Goal: Transaction & Acquisition: Purchase product/service

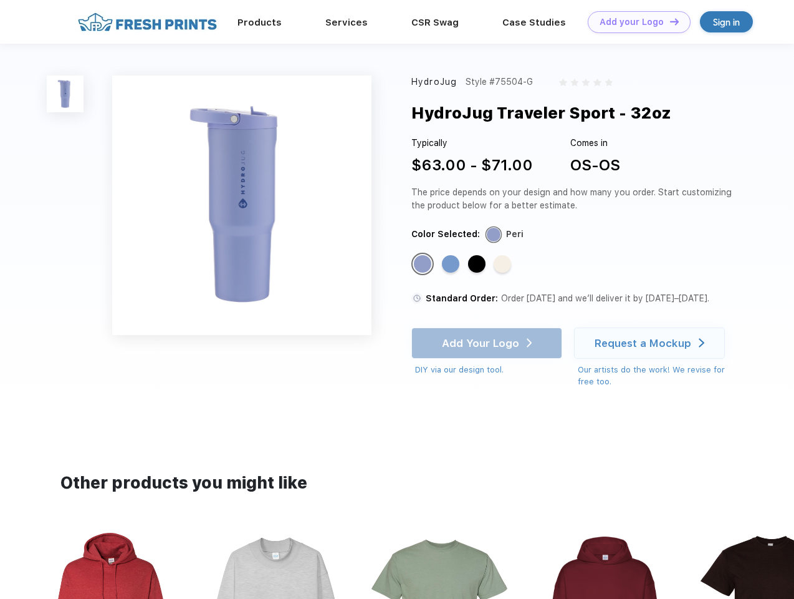
click at [635, 22] on link "Add your Logo Design Tool" at bounding box center [639, 22] width 103 height 22
click at [0, 0] on div "Design Tool" at bounding box center [0, 0] width 0 height 0
click at [669, 21] on link "Add your Logo Design Tool" at bounding box center [639, 22] width 103 height 22
click at [65, 94] on img at bounding box center [65, 93] width 37 height 37
click at [424, 264] on div "Standard Color" at bounding box center [422, 263] width 17 height 17
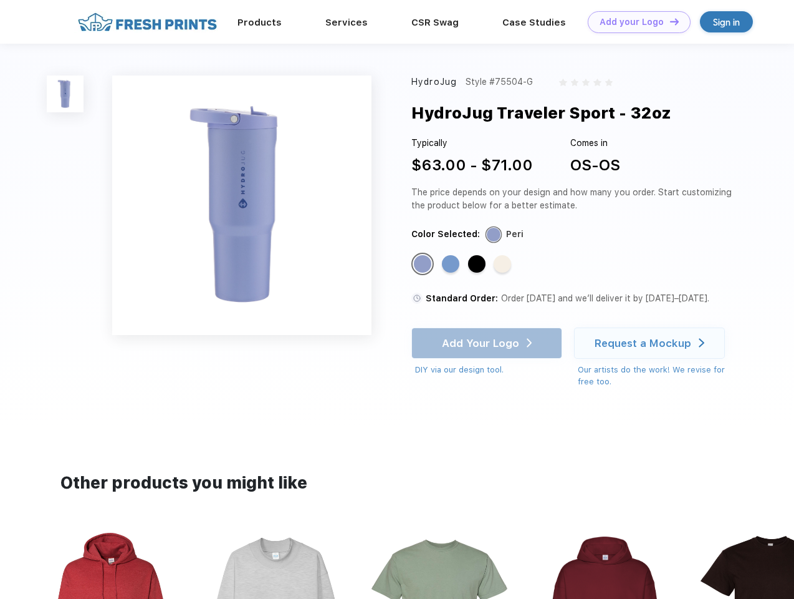
click at [452, 264] on div "Standard Color" at bounding box center [450, 263] width 17 height 17
click at [478, 264] on div "Standard Color" at bounding box center [476, 263] width 17 height 17
click at [504, 264] on div "Standard Color" at bounding box center [502, 263] width 17 height 17
click at [488, 343] on div "Add Your Logo DIY via our design tool. Ah shoot! This product isn't up in our d…" at bounding box center [487, 351] width 151 height 49
click at [652, 343] on div "Request a Mockup" at bounding box center [643, 343] width 97 height 12
